Goal: Participate in discussion: Engage in conversation with other users on a specific topic

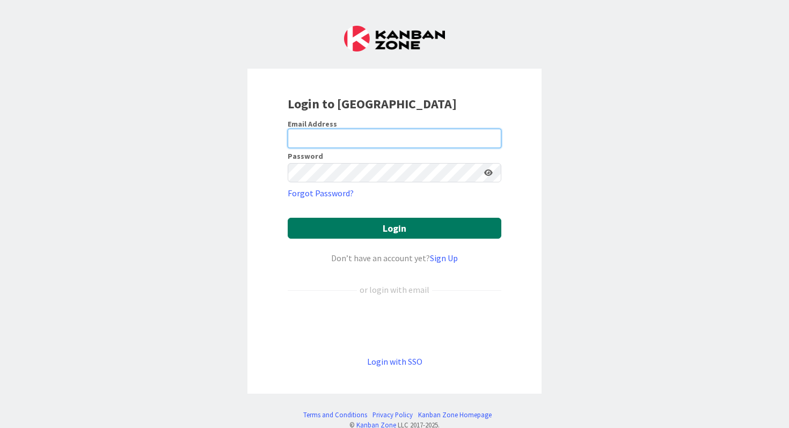
type input "[EMAIL_ADDRESS][DOMAIN_NAME]"
click at [384, 233] on button "Login" at bounding box center [395, 228] width 214 height 21
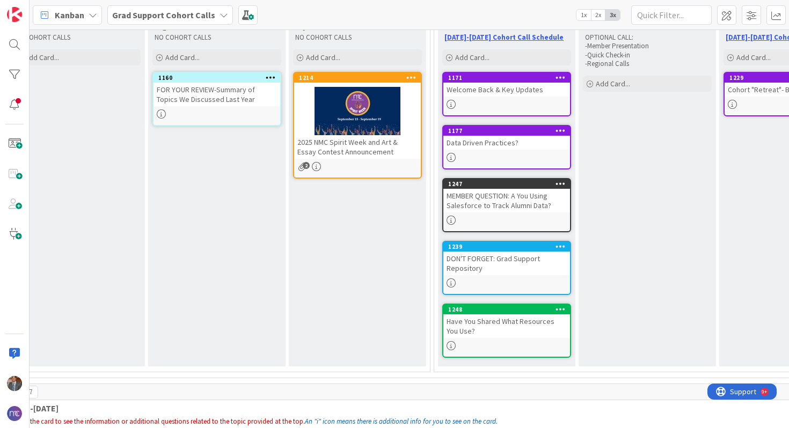
scroll to position [145, 39]
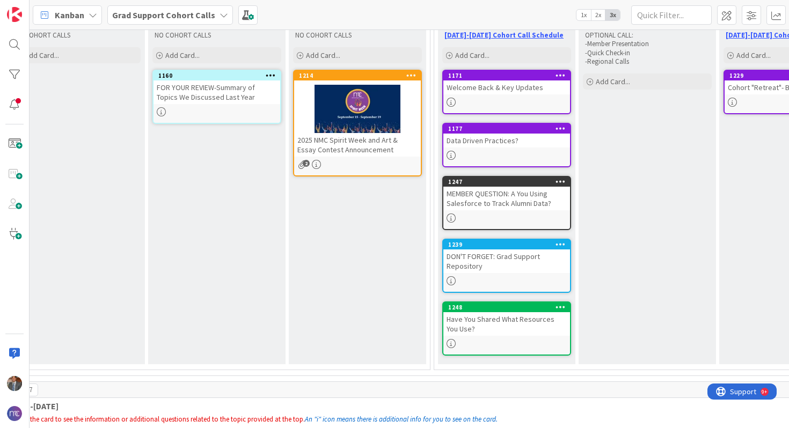
click at [471, 197] on div "MEMBER QUESTION: A You Using Salesforce to Track Alumni Data?" at bounding box center [506, 199] width 127 height 24
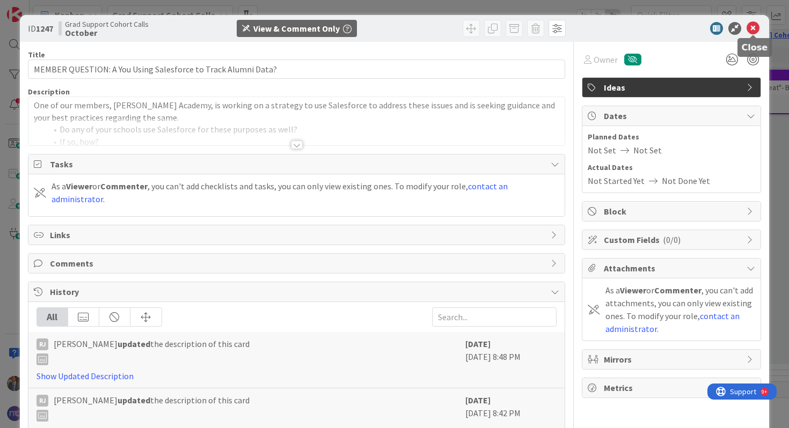
click at [757, 32] on icon at bounding box center [752, 28] width 13 height 13
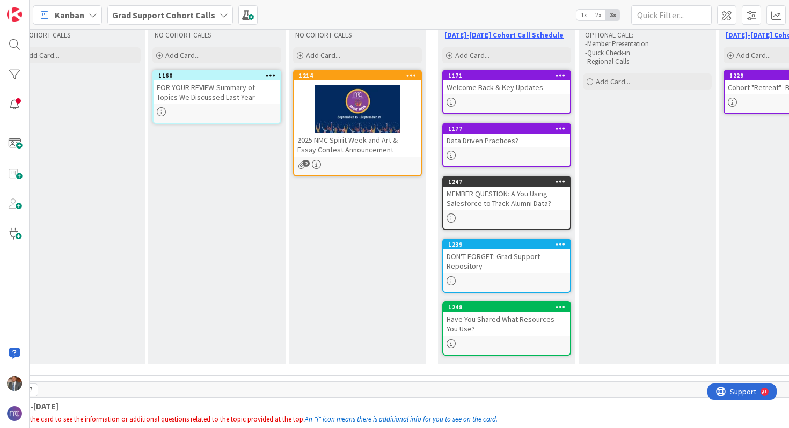
click at [510, 332] on div "Have You Shared What Resources You Use?" at bounding box center [506, 324] width 127 height 24
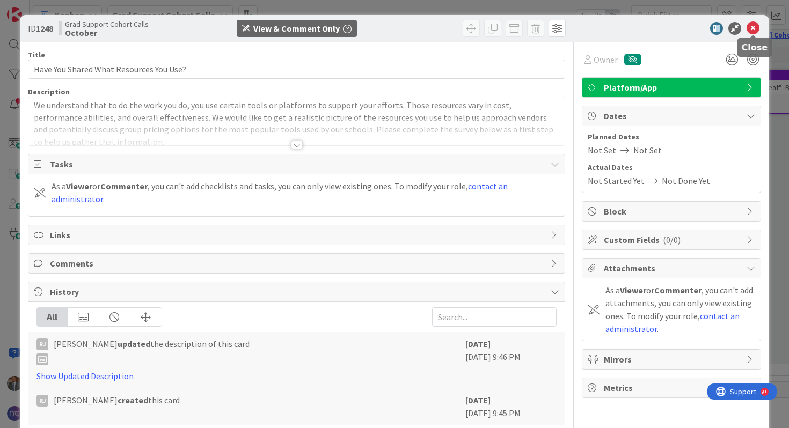
click at [750, 28] on icon at bounding box center [752, 28] width 13 height 13
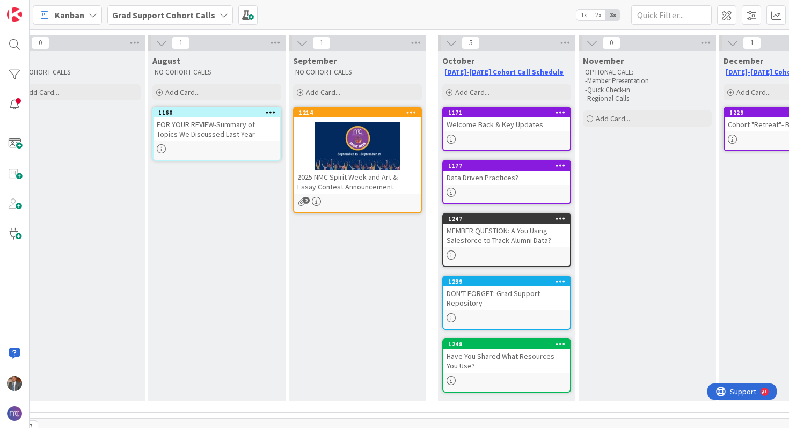
scroll to position [106, 39]
